Goal: Complete application form

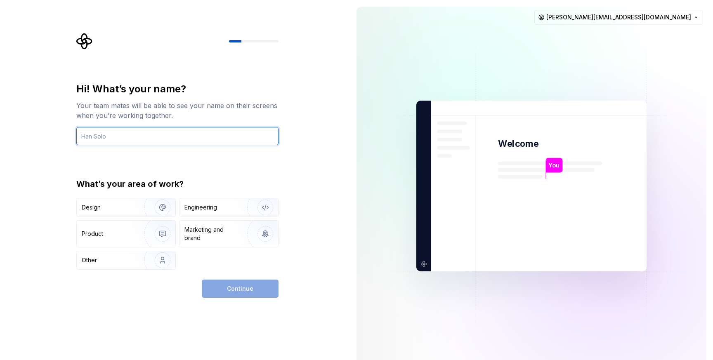
click at [255, 130] on input "text" at bounding box center [177, 136] width 202 height 18
type input "Morgan"
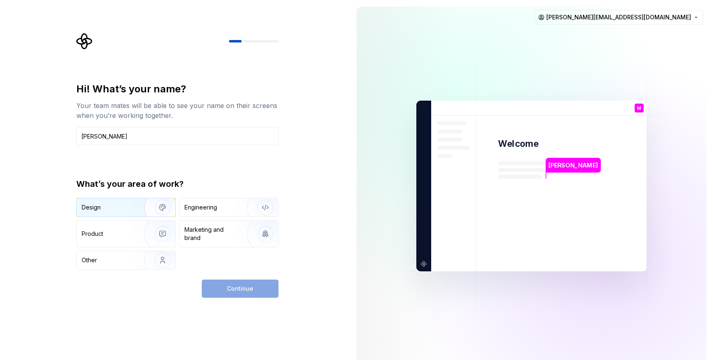
click at [117, 211] on div "Design" at bounding box center [108, 207] width 52 height 8
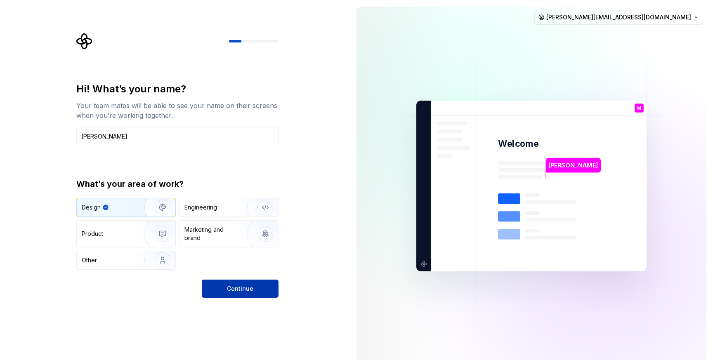
click at [254, 286] on button "Continue" at bounding box center [240, 289] width 77 height 18
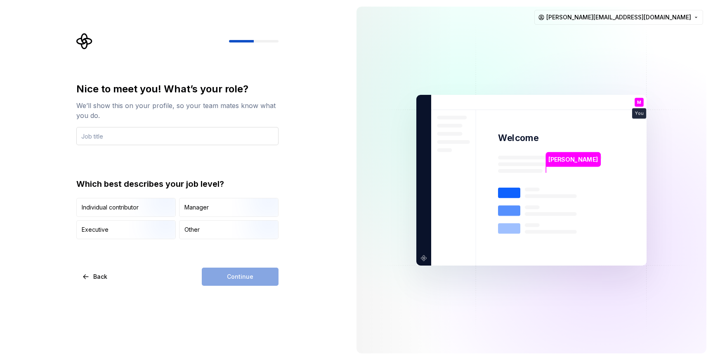
click at [223, 134] on input "text" at bounding box center [177, 136] width 202 height 18
type input "D"
type input "Designer"
click at [341, 164] on div "Nice to meet you! What’s your role? We’ll show this on your profile, so your te…" at bounding box center [175, 180] width 350 height 360
click at [240, 230] on img "button" at bounding box center [258, 239] width 53 height 55
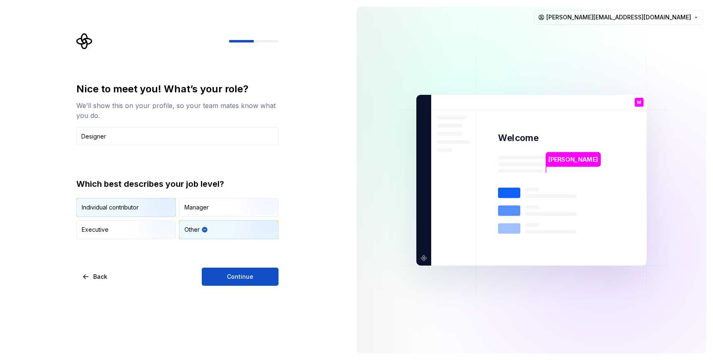
click at [153, 207] on img "button" at bounding box center [155, 217] width 53 height 55
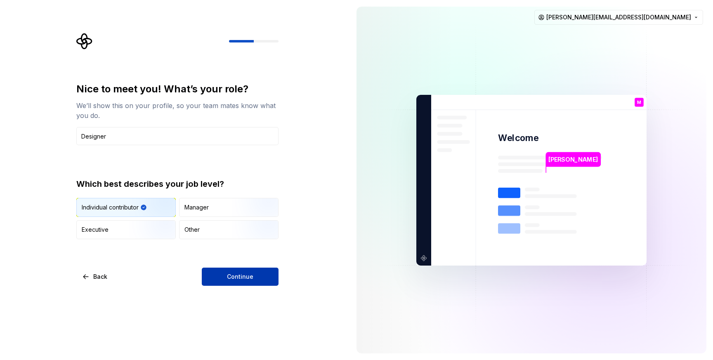
click at [239, 281] on button "Continue" at bounding box center [240, 277] width 77 height 18
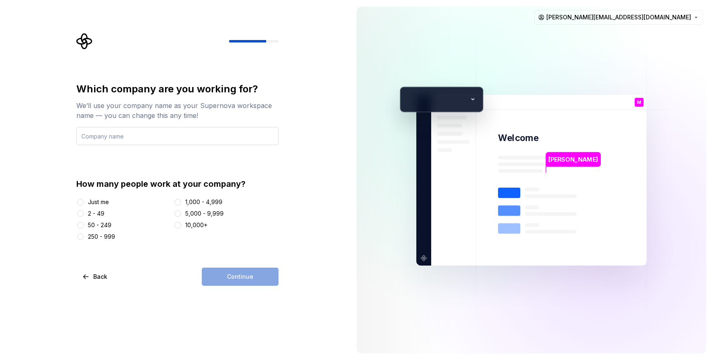
click at [215, 138] on input "text" at bounding box center [177, 136] width 202 height 18
type input "o"
type input "Onside"
click at [697, 17] on html "Which company are you working for? We’ll use your company name as your Supernov…" at bounding box center [356, 180] width 713 height 360
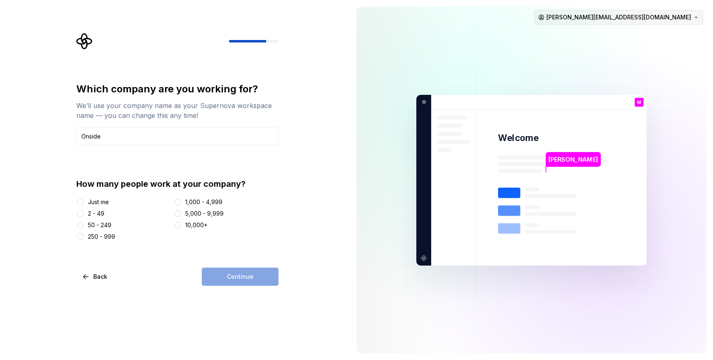
click at [689, 17] on html "Which company are you working for? We’ll use your company name as your Supernov…" at bounding box center [356, 180] width 713 height 360
